Goal: Check status: Verify the current state of an ongoing process or item

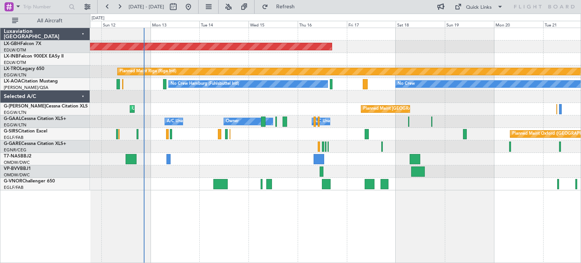
click at [268, 137] on div "Planned Maint Nurnberg Planned Maint [GEOGRAPHIC_DATA] (Riga Intl) A/C Unavaila…" at bounding box center [335, 109] width 491 height 162
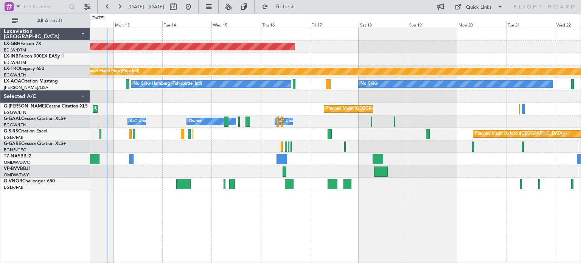
click at [450, 134] on div "Planned Maint Oxford ([GEOGRAPHIC_DATA])" at bounding box center [335, 134] width 491 height 12
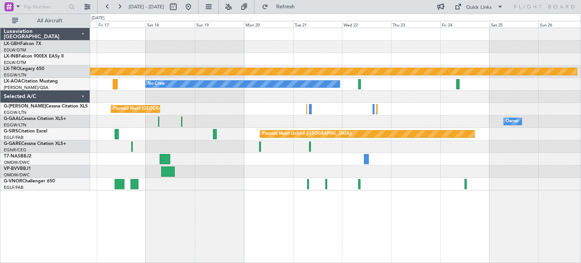
click at [286, 129] on div "Planned Maint Oxford ([GEOGRAPHIC_DATA])" at bounding box center [335, 134] width 491 height 12
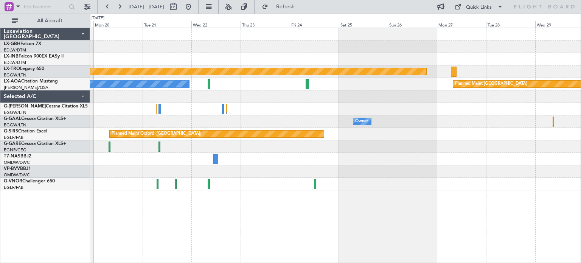
click at [245, 112] on div "Planned Maint [GEOGRAPHIC_DATA] ([GEOGRAPHIC_DATA])" at bounding box center [335, 109] width 491 height 12
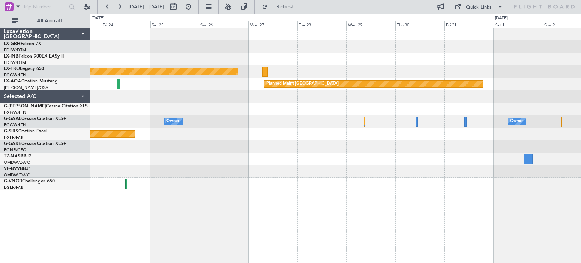
click at [116, 104] on div "Planned Maint Nurnberg Planned Maint [GEOGRAPHIC_DATA] (Riga Intl) Planned Main…" at bounding box center [335, 109] width 491 height 162
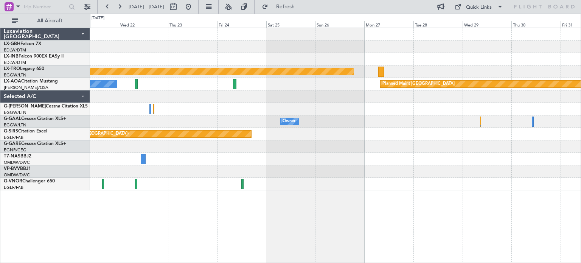
click at [467, 173] on div "Planned Maint Riga (Riga Intl) Planned Maint [GEOGRAPHIC_DATA] No Crew Owner Ow…" at bounding box center [335, 109] width 491 height 162
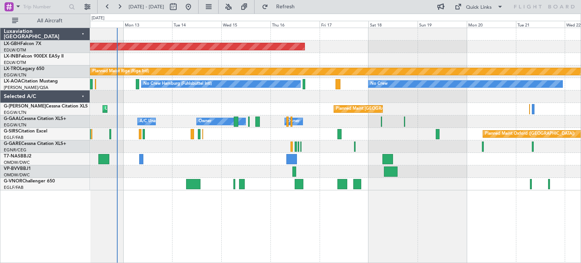
click at [581, 193] on div "Planned Maint Nurnberg Planned Maint [GEOGRAPHIC_DATA] (Riga Intl) A/C Unavaila…" at bounding box center [290, 138] width 581 height 249
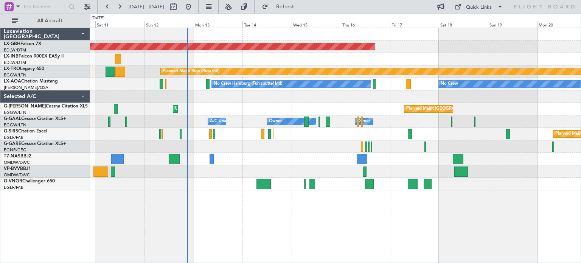
click at [297, 99] on div at bounding box center [335, 96] width 491 height 12
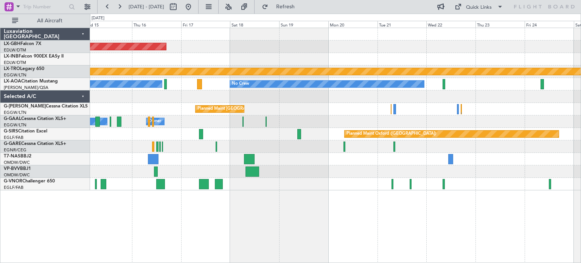
click at [112, 103] on div "Planned Maint [GEOGRAPHIC_DATA] ([GEOGRAPHIC_DATA]) Unplanned Maint [GEOGRAPHIC…" at bounding box center [335, 109] width 491 height 12
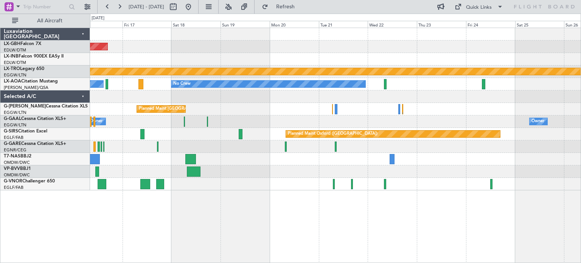
drag, startPoint x: 495, startPoint y: 92, endPoint x: 224, endPoint y: 108, distance: 271.3
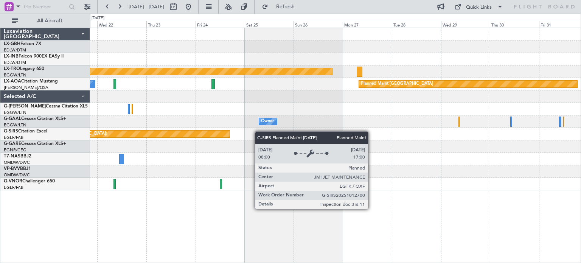
click at [223, 136] on div "Planned Maint Nurnberg Planned Maint [GEOGRAPHIC_DATA] (Riga Intl) No Crew Plan…" at bounding box center [335, 109] width 491 height 162
